Goal: Information Seeking & Learning: Learn about a topic

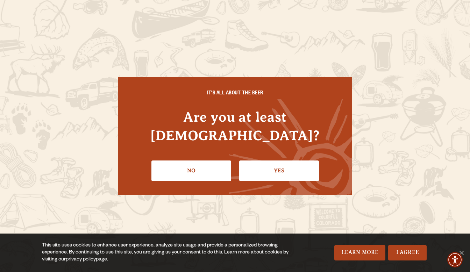
click at [260, 163] on link "Yes" at bounding box center [279, 171] width 80 height 20
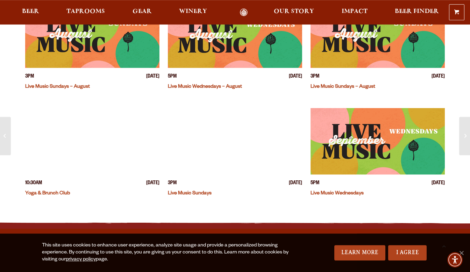
scroll to position [399, 0]
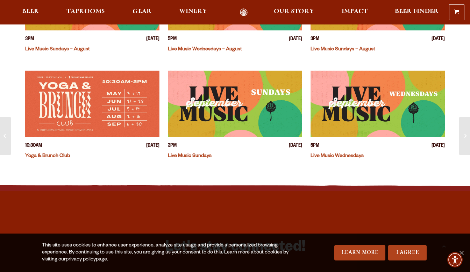
click at [401, 166] on div "3PM Sunday August 17, 2025 Live Music Sundays – August 6PM Tuesday August 19, 2…" at bounding box center [235, 17] width 420 height 320
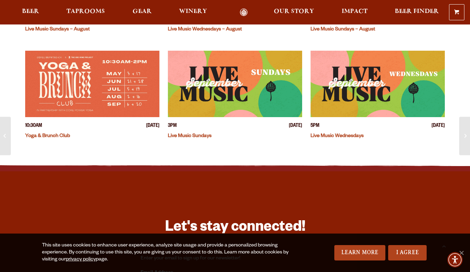
click at [284, 95] on img "View event details" at bounding box center [235, 84] width 134 height 67
click at [347, 91] on img "View event details" at bounding box center [378, 84] width 134 height 67
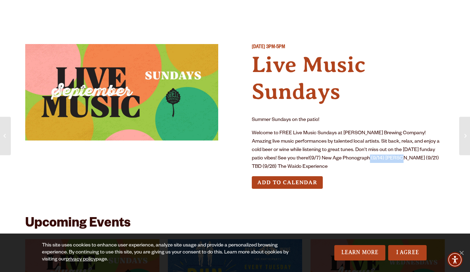
drag, startPoint x: 341, startPoint y: 158, endPoint x: 372, endPoint y: 159, distance: 31.2
click at [372, 159] on p "Welcome to FREE Live Music Sundays at [PERSON_NAME] Brewing Company! Amazing li…" at bounding box center [348, 151] width 193 height 42
copy p "[PERSON_NAME]"
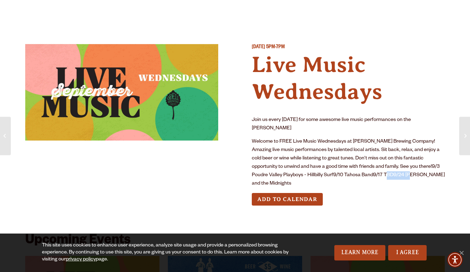
drag, startPoint x: 355, startPoint y: 174, endPoint x: 377, endPoint y: 177, distance: 22.2
click at [377, 177] on p "Welcome to FREE Live Music Wednesdays at [PERSON_NAME] Brewing Company! Amazing…" at bounding box center [348, 163] width 193 height 50
drag, startPoint x: 353, startPoint y: 174, endPoint x: 407, endPoint y: 174, distance: 53.6
click at [407, 174] on p "Welcome to FREE Live Music Wednesdays at [PERSON_NAME] Brewing Company! Amazing…" at bounding box center [348, 163] width 193 height 50
copy p "[PERSON_NAME] and the Midnights"
